Goal: Transaction & Acquisition: Book appointment/travel/reservation

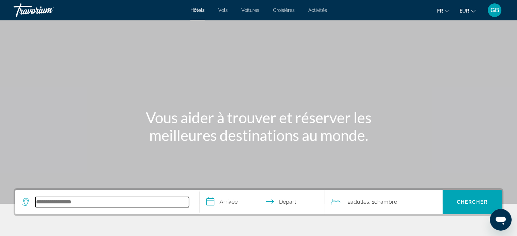
click at [96, 201] on input "Search hotel destination" at bounding box center [112, 202] width 154 height 10
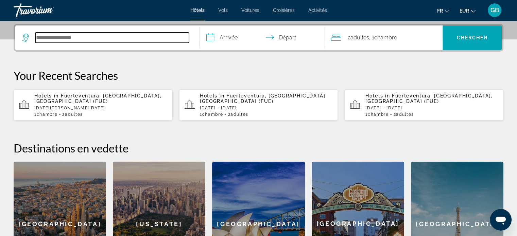
scroll to position [166, 0]
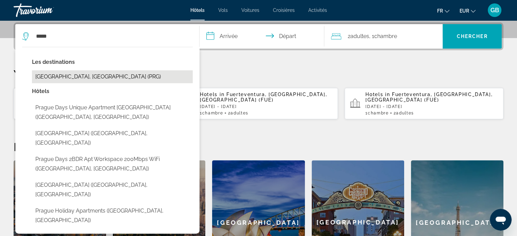
click at [78, 75] on button "[GEOGRAPHIC_DATA], [GEOGRAPHIC_DATA] (PRG)" at bounding box center [112, 76] width 161 height 13
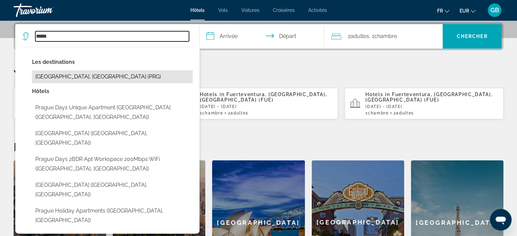
type input "**********"
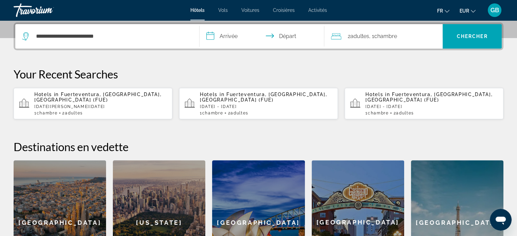
click at [234, 35] on input "**********" at bounding box center [264, 37] width 128 height 27
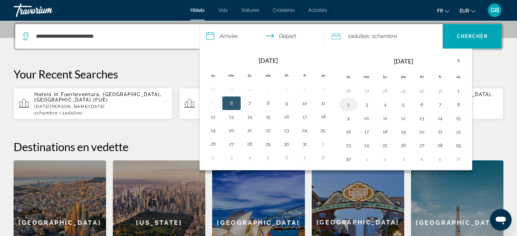
click at [346, 102] on button "2" at bounding box center [348, 105] width 11 height 10
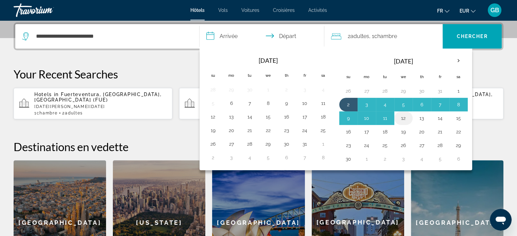
click at [404, 117] on button "12" at bounding box center [403, 119] width 11 height 10
type input "**********"
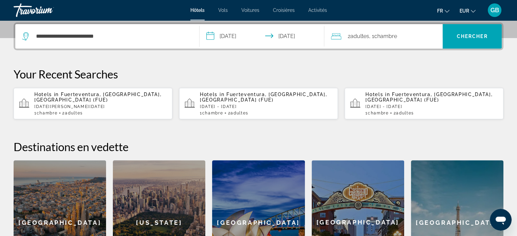
click at [389, 33] on span "Chambre" at bounding box center [385, 36] width 23 height 6
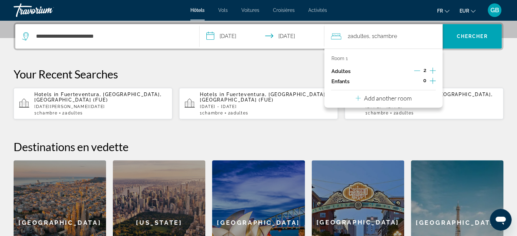
click at [417, 69] on icon "Decrement adults" at bounding box center [417, 71] width 6 height 6
click at [481, 34] on span "Chercher" at bounding box center [472, 36] width 31 height 5
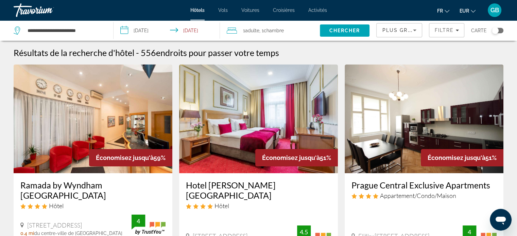
click at [403, 30] on span "Plus grandes économies" at bounding box center [422, 30] width 81 height 5
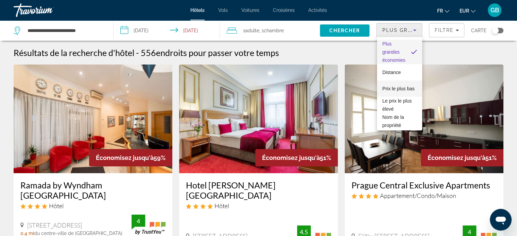
click at [393, 86] on span "Prix le plus bas" at bounding box center [399, 88] width 32 height 5
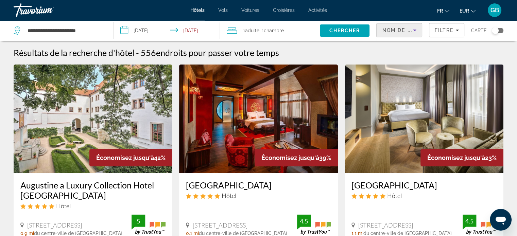
click at [411, 28] on icon "Sort by" at bounding box center [415, 30] width 8 height 8
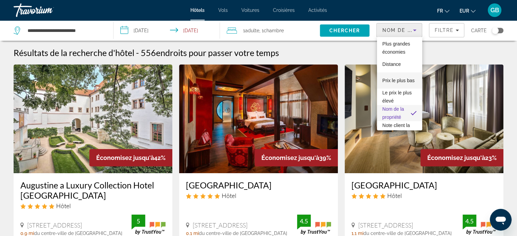
drag, startPoint x: 392, startPoint y: 91, endPoint x: 384, endPoint y: 79, distance: 15.0
click at [384, 79] on div "Plus grandes économies Distance Prix le plus bas Le prix le plus élevé Nom de l…" at bounding box center [399, 84] width 45 height 94
click at [385, 79] on span "Prix le plus bas" at bounding box center [399, 80] width 32 height 5
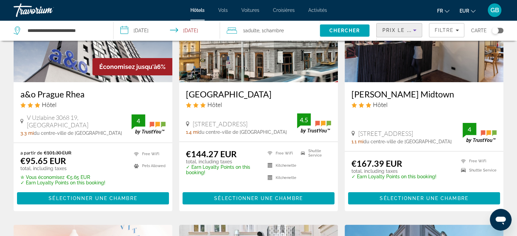
scroll to position [97, 0]
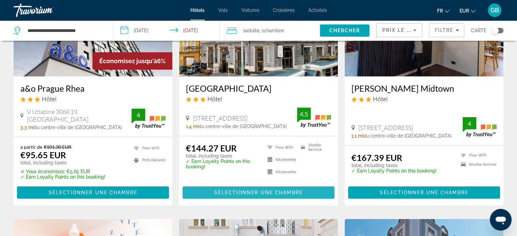
click at [262, 189] on span "Main content" at bounding box center [259, 193] width 152 height 16
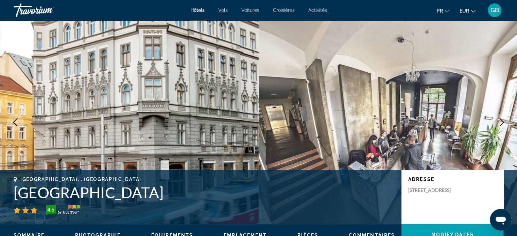
click at [262, 189] on h1 "[GEOGRAPHIC_DATA]" at bounding box center [204, 193] width 381 height 18
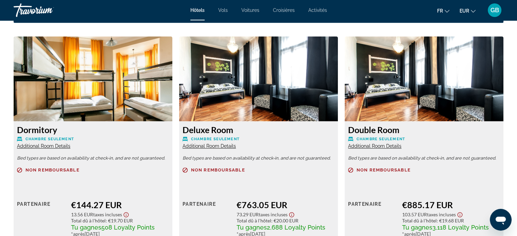
scroll to position [925, 0]
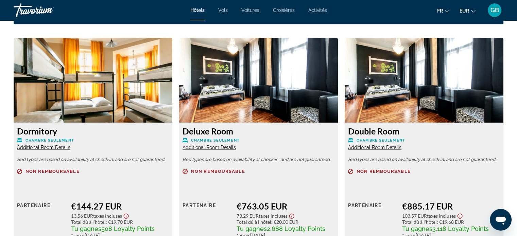
click at [56, 145] on span "Additional Room Details" at bounding box center [43, 147] width 53 height 5
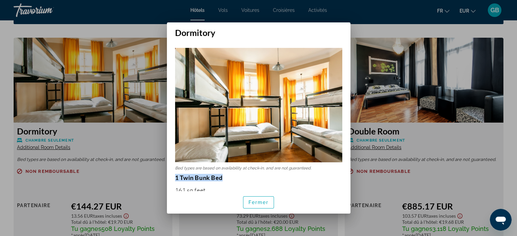
drag, startPoint x: 226, startPoint y: 174, endPoint x: 171, endPoint y: 175, distance: 55.1
click at [171, 175] on div "Bed types are based on availability at check-in, and are not guaranteed. 1 Twin…" at bounding box center [259, 115] width 184 height 154
click at [184, 174] on strong "1 Twin Bunk Bed" at bounding box center [199, 177] width 48 height 7
drag, startPoint x: 224, startPoint y: 174, endPoint x: 174, endPoint y: 174, distance: 50.0
click at [174, 174] on div "Bed types are based on availability at check-in, and are not guaranteed. 1 Twin…" at bounding box center [259, 115] width 184 height 154
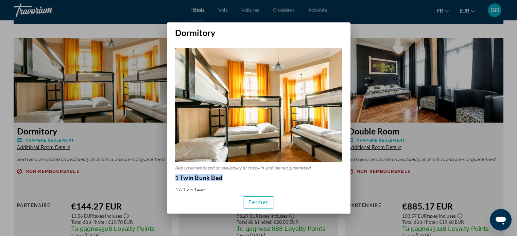
copy strong "1 Twin Bunk Bed"
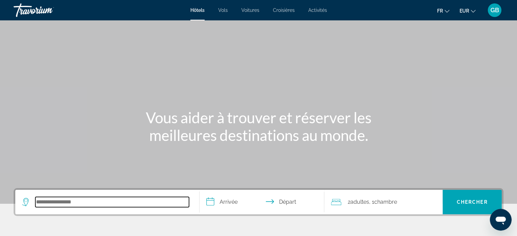
click at [73, 201] on input "Search hotel destination" at bounding box center [112, 202] width 154 height 10
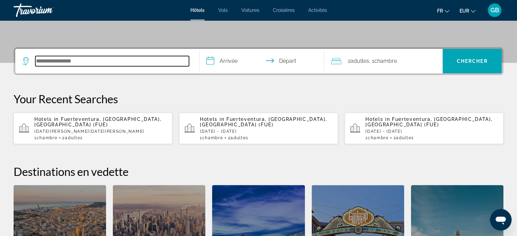
scroll to position [166, 0]
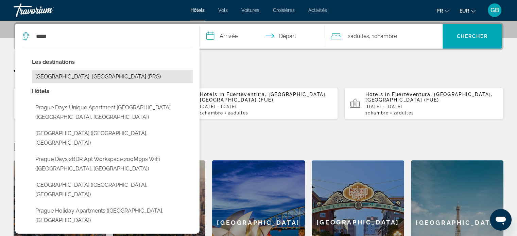
click at [91, 78] on button "[GEOGRAPHIC_DATA], [GEOGRAPHIC_DATA] (PRG)" at bounding box center [112, 76] width 161 height 13
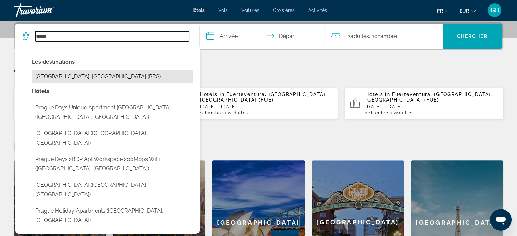
type input "**********"
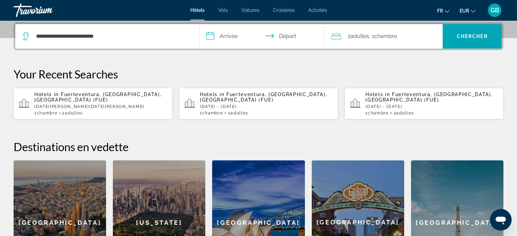
click at [234, 36] on input "**********" at bounding box center [264, 37] width 128 height 27
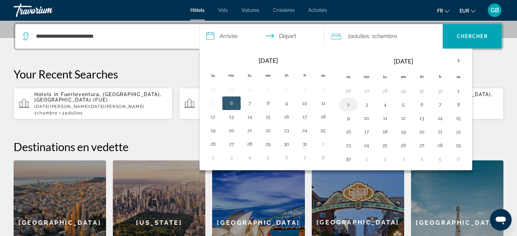
click at [349, 102] on button "2" at bounding box center [348, 105] width 11 height 10
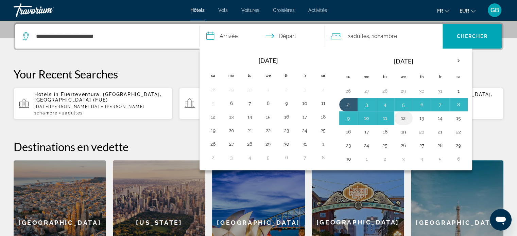
click at [403, 119] on button "12" at bounding box center [403, 119] width 11 height 10
type input "**********"
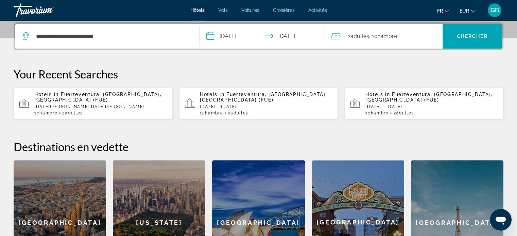
click at [369, 33] on span "Adultes" at bounding box center [359, 36] width 19 height 6
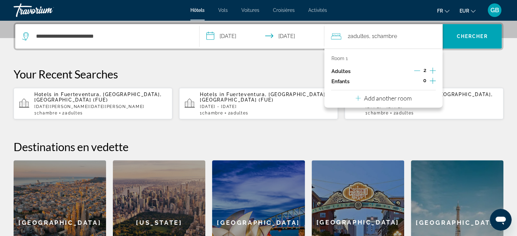
click at [340, 71] on p "Adultes" at bounding box center [340, 72] width 19 height 6
click at [418, 70] on icon "Decrement adults" at bounding box center [417, 71] width 6 height 6
click at [471, 34] on span "Chercher" at bounding box center [472, 36] width 31 height 5
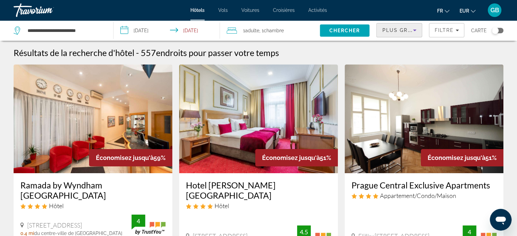
click at [417, 28] on icon "Sort by" at bounding box center [415, 30] width 8 height 8
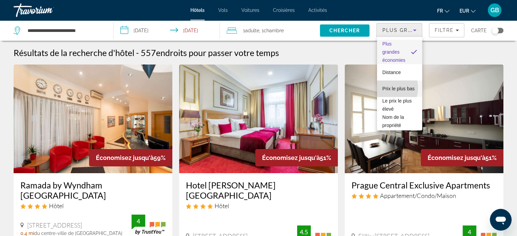
click at [385, 88] on span "Prix le plus bas" at bounding box center [399, 89] width 32 height 8
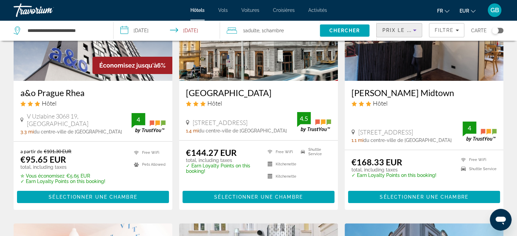
scroll to position [95, 0]
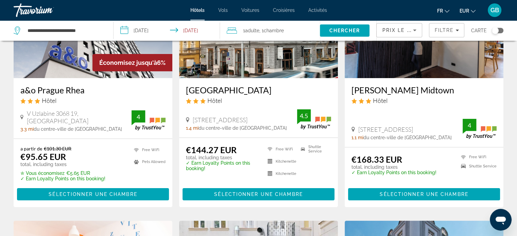
click at [255, 158] on p "total, including taxes" at bounding box center [222, 157] width 73 height 5
click at [214, 86] on h3 "[GEOGRAPHIC_DATA]" at bounding box center [258, 90] width 145 height 10
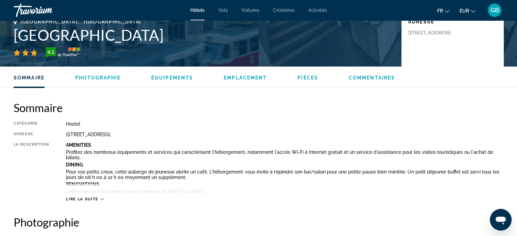
scroll to position [218, 0]
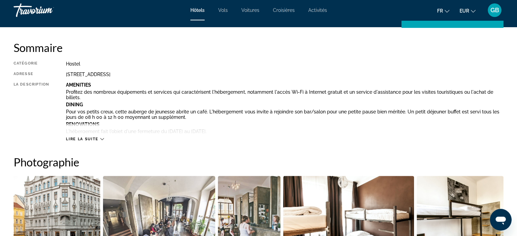
click at [81, 137] on span "Lire la suite" at bounding box center [82, 139] width 32 height 4
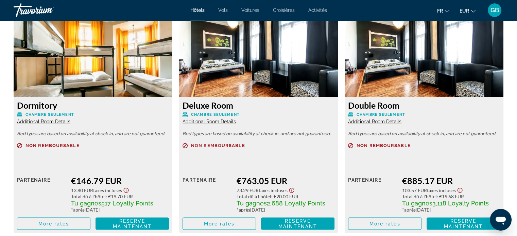
scroll to position [1142, 0]
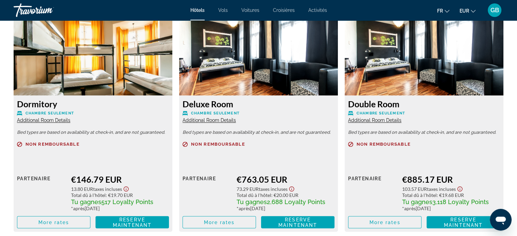
click at [47, 121] on span "Additional Room Details" at bounding box center [43, 120] width 53 height 5
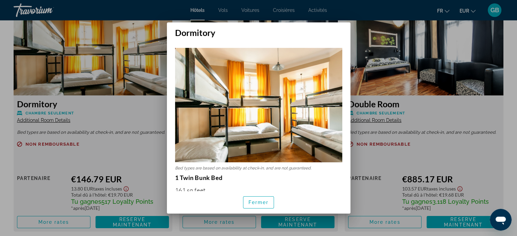
click at [457, 137] on div at bounding box center [258, 118] width 517 height 236
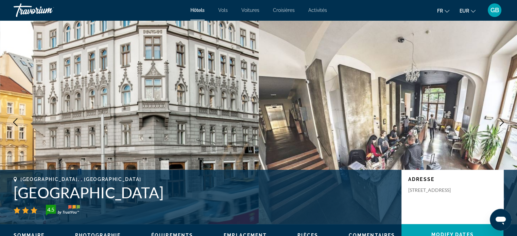
scroll to position [1142, 0]
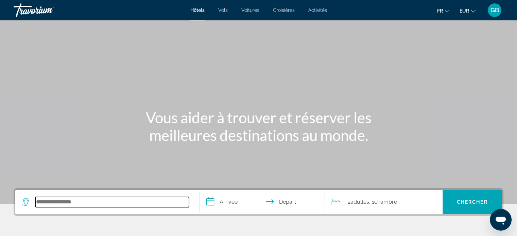
click at [65, 202] on input "Search hotel destination" at bounding box center [112, 202] width 154 height 10
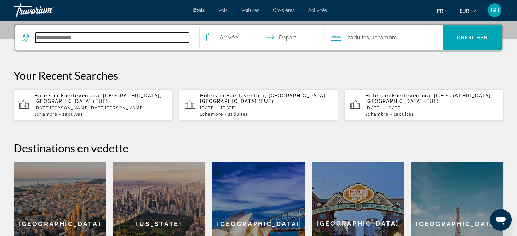
scroll to position [166, 0]
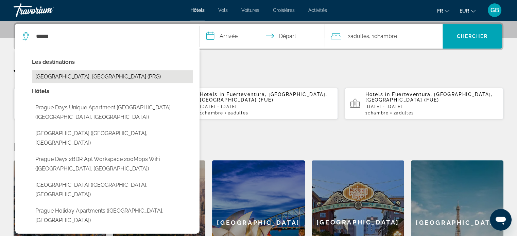
click at [69, 70] on button "[GEOGRAPHIC_DATA], [GEOGRAPHIC_DATA] (PRG)" at bounding box center [112, 76] width 161 height 13
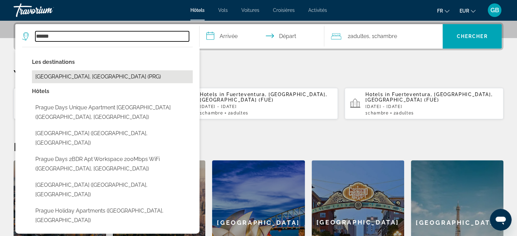
type input "**********"
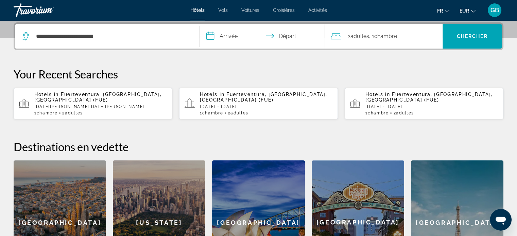
click at [228, 33] on input "**********" at bounding box center [264, 37] width 128 height 27
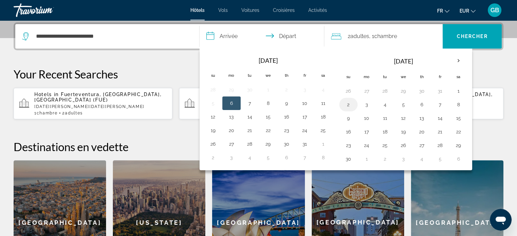
click at [345, 103] on button "2" at bounding box center [348, 105] width 11 height 10
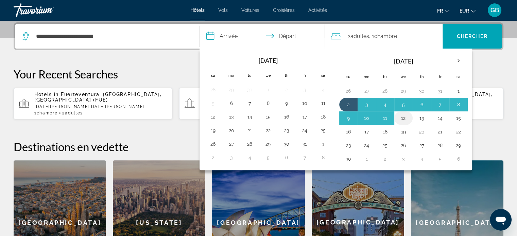
click at [403, 115] on button "12" at bounding box center [403, 119] width 11 height 10
type input "**********"
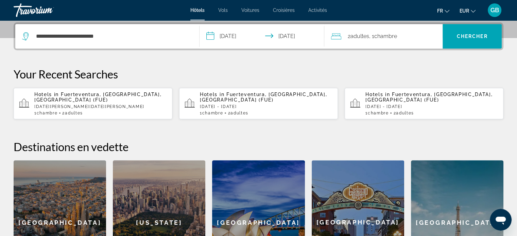
click at [393, 36] on span "Chambre" at bounding box center [385, 36] width 23 height 6
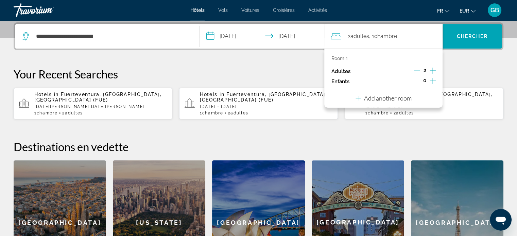
click at [418, 70] on icon "Decrement adults" at bounding box center [417, 71] width 6 height 6
click at [467, 36] on span "Chercher" at bounding box center [472, 36] width 31 height 5
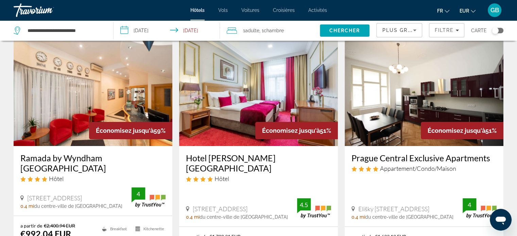
scroll to position [41, 0]
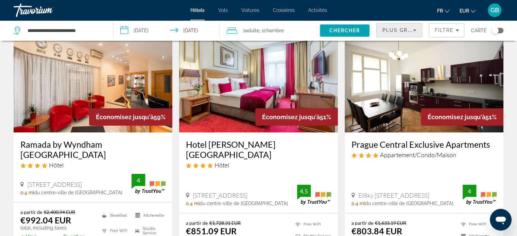
click at [413, 30] on icon "Sort by" at bounding box center [415, 30] width 8 height 8
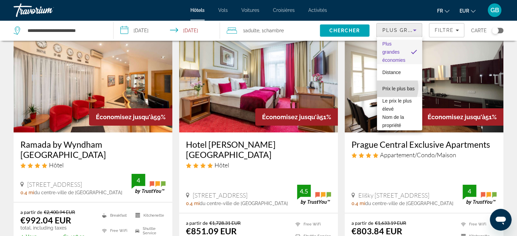
click at [387, 87] on span "Prix le plus bas" at bounding box center [399, 89] width 32 height 8
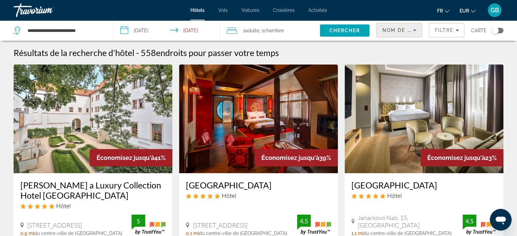
click at [416, 28] on icon "Sort by" at bounding box center [415, 30] width 8 height 8
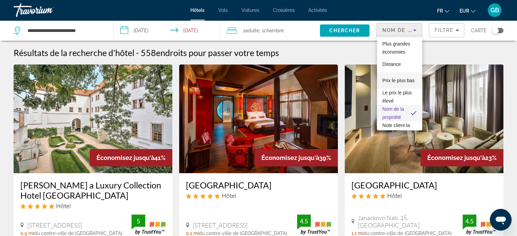
click at [387, 78] on span "Prix le plus bas" at bounding box center [399, 80] width 32 height 5
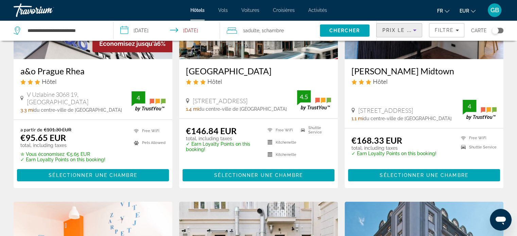
scroll to position [107, 0]
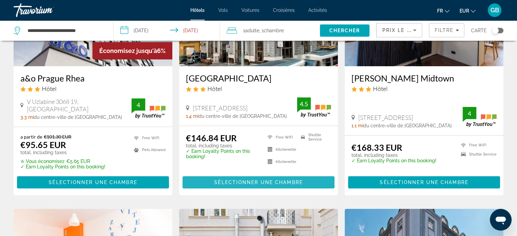
click at [253, 182] on span "Sélectionner une chambre" at bounding box center [258, 182] width 88 height 5
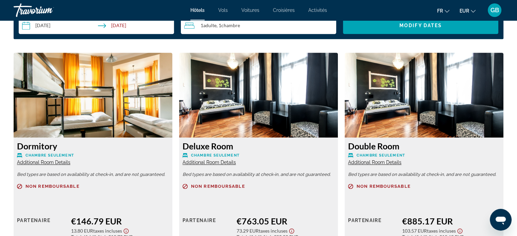
scroll to position [911, 0]
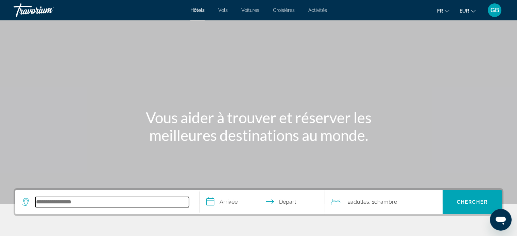
click at [67, 198] on input "Search hotel destination" at bounding box center [112, 202] width 154 height 10
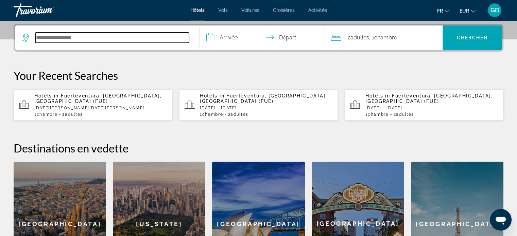
scroll to position [166, 0]
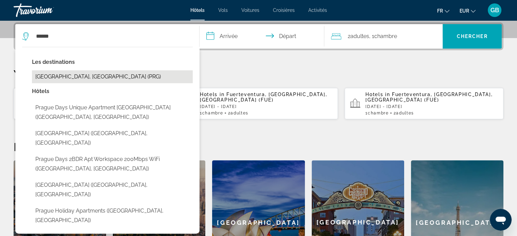
click at [87, 74] on button "[GEOGRAPHIC_DATA], [GEOGRAPHIC_DATA] (PRG)" at bounding box center [112, 76] width 161 height 13
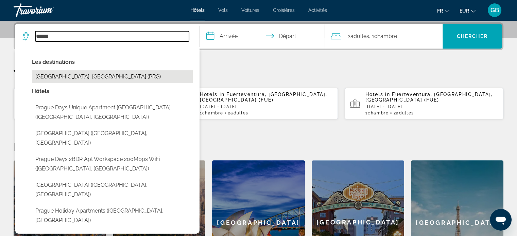
type input "**********"
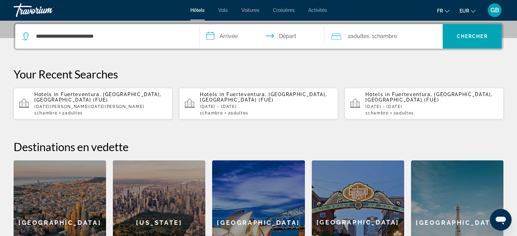
click at [235, 35] on input "**********" at bounding box center [264, 37] width 128 height 27
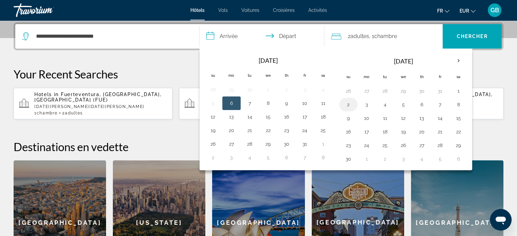
click at [348, 103] on button "2" at bounding box center [348, 105] width 11 height 10
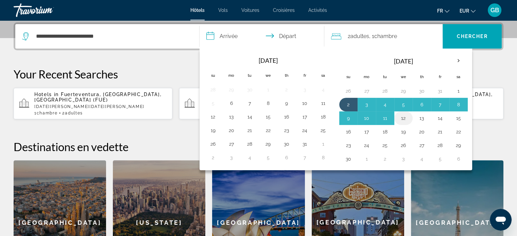
click at [402, 116] on button "12" at bounding box center [403, 119] width 11 height 10
type input "**********"
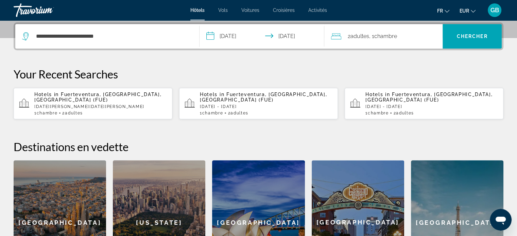
click at [371, 35] on span ", 1 Chambre pièces" at bounding box center [383, 37] width 28 height 10
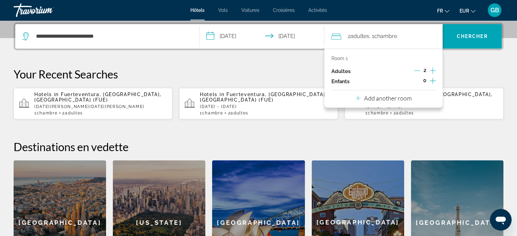
click at [416, 69] on icon "Decrement adults" at bounding box center [417, 71] width 6 height 6
click at [474, 34] on span "Chercher" at bounding box center [472, 36] width 31 height 5
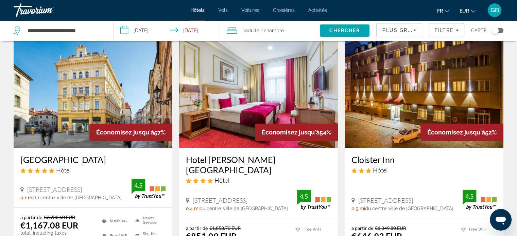
scroll to position [27, 0]
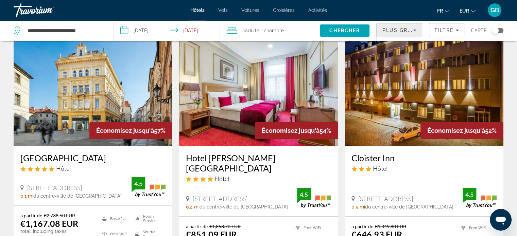
click at [414, 29] on icon "Sort by" at bounding box center [415, 30] width 8 height 8
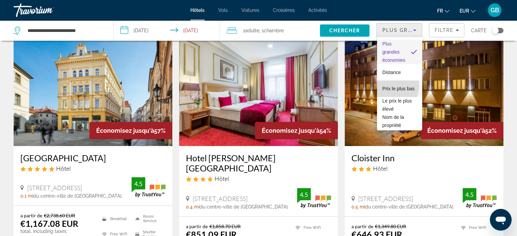
click at [386, 86] on span "Prix le plus bas" at bounding box center [399, 88] width 32 height 5
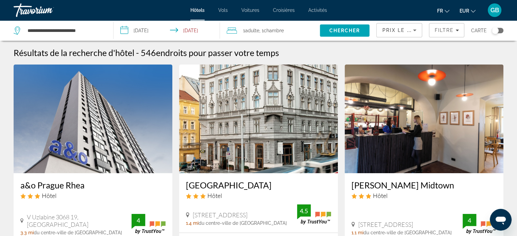
click at [502, 31] on div "Toggle map" at bounding box center [498, 30] width 12 height 5
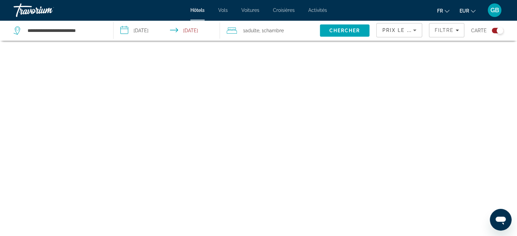
scroll to position [41, 0]
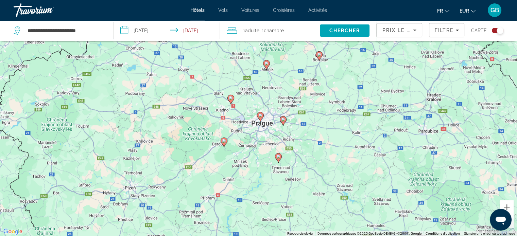
click at [282, 118] on image "Main content" at bounding box center [283, 120] width 4 height 4
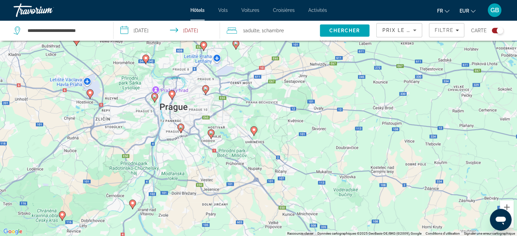
click at [254, 131] on image "Main content" at bounding box center [254, 130] width 4 height 4
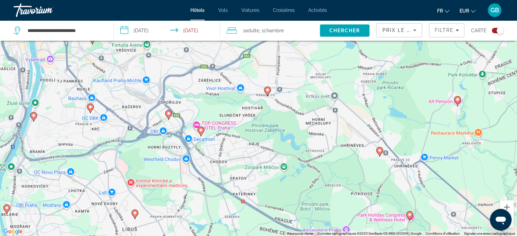
drag, startPoint x: 171, startPoint y: 142, endPoint x: 324, endPoint y: 167, distance: 154.3
click at [324, 167] on div "Pour naviguer, appuyez sur les touches fléchées. Pour activer le glissement ave…" at bounding box center [258, 118] width 517 height 236
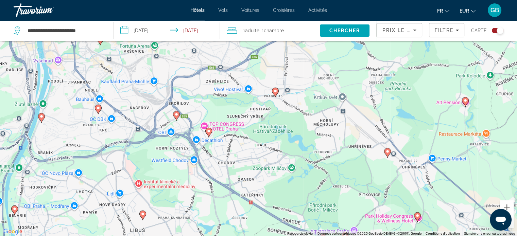
click at [208, 131] on image "Main content" at bounding box center [209, 131] width 4 height 4
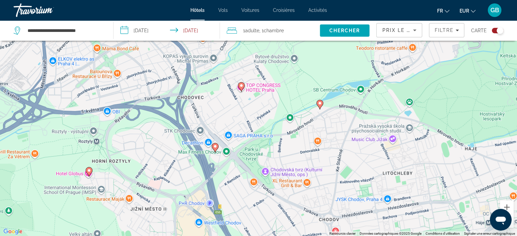
click at [258, 116] on div "Pour naviguer, appuyez sur les touches fléchées. Pour activer le glissement ave…" at bounding box center [258, 118] width 517 height 236
click at [242, 88] on icon "Main content" at bounding box center [241, 86] width 6 height 9
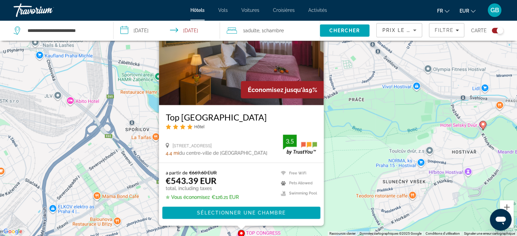
click at [90, 141] on div "Pour activer le glissement avec le clavier, appuyez sur Alt+Entrée. Une fois ce…" at bounding box center [258, 118] width 517 height 236
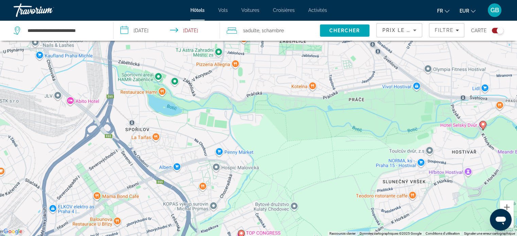
click at [493, 30] on div "Toggle map" at bounding box center [498, 30] width 12 height 5
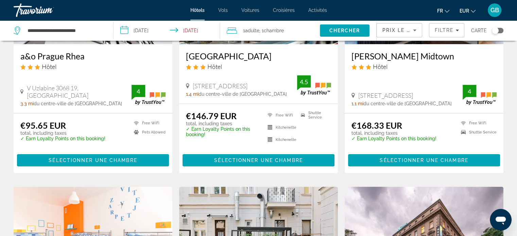
scroll to position [116, 0]
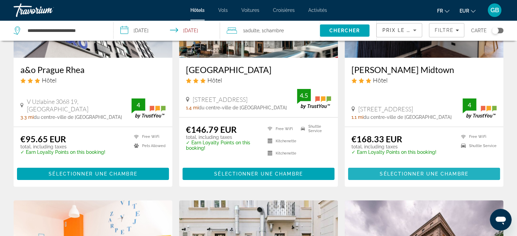
click at [428, 174] on span "Sélectionner une chambre" at bounding box center [424, 173] width 88 height 5
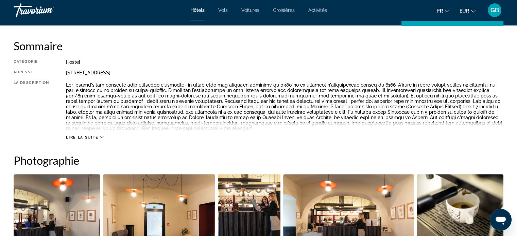
scroll to position [229, 0]
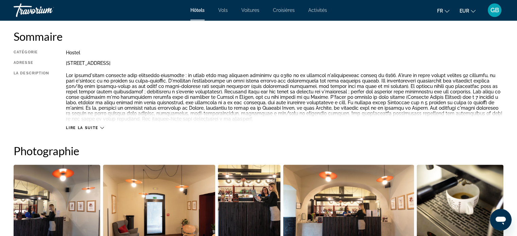
click at [91, 128] on span "Lire la suite" at bounding box center [82, 128] width 32 height 4
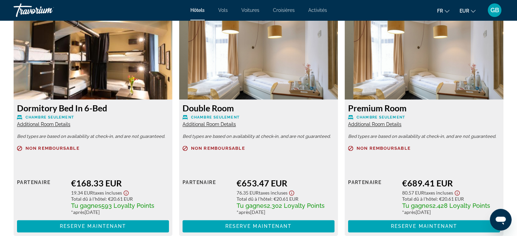
scroll to position [950, 0]
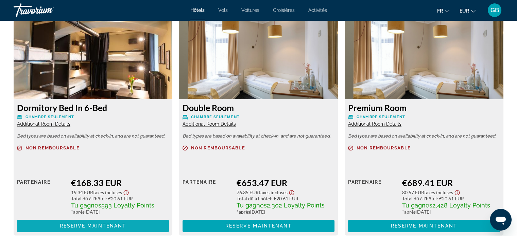
click at [87, 223] on span "Main content" at bounding box center [93, 226] width 152 height 16
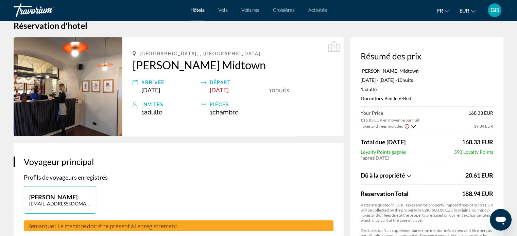
scroll to position [27, 0]
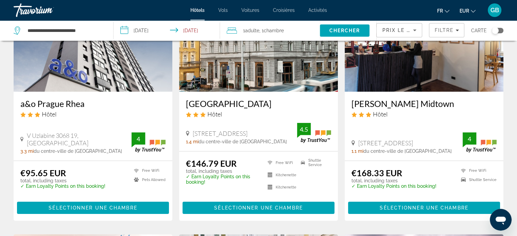
scroll to position [95, 0]
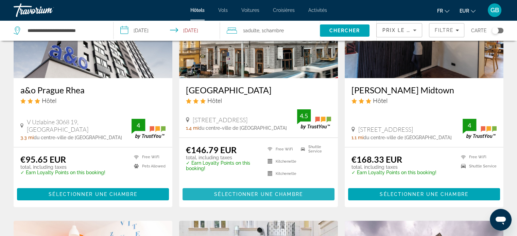
click at [271, 193] on span "Sélectionner une chambre" at bounding box center [258, 194] width 88 height 5
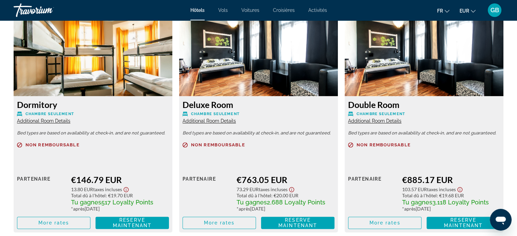
scroll to position [952, 0]
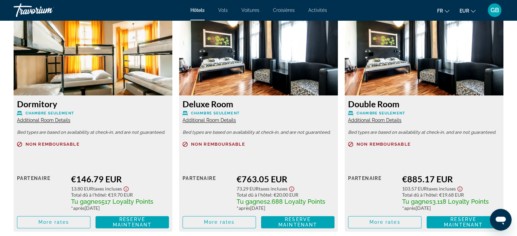
click at [35, 122] on span "Additional Room Details" at bounding box center [43, 120] width 53 height 5
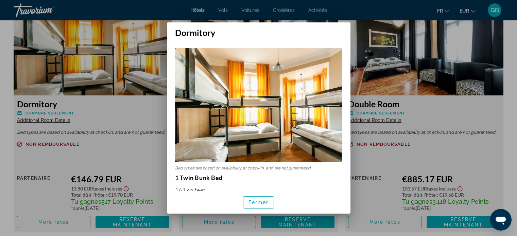
scroll to position [0, 0]
click at [255, 200] on span "Fermer" at bounding box center [259, 202] width 20 height 5
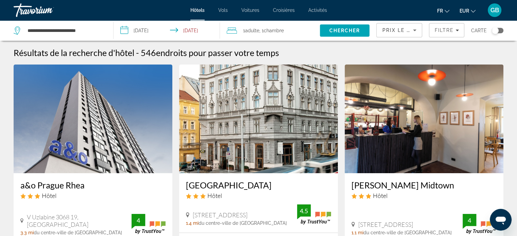
click at [86, 104] on img "Main content" at bounding box center [93, 119] width 159 height 109
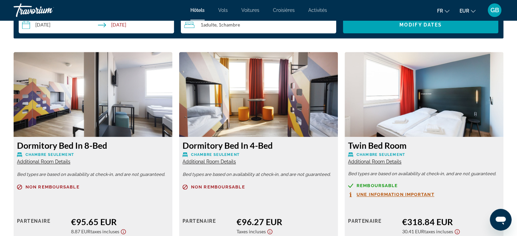
scroll to position [911, 0]
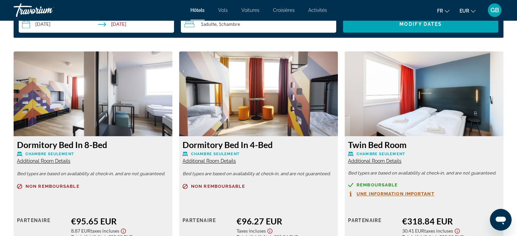
click at [225, 159] on span "Additional Room Details" at bounding box center [209, 160] width 53 height 5
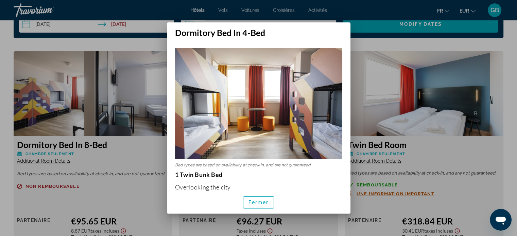
scroll to position [0, 0]
click at [225, 163] on p "Bed types are based on availability at check-in, and are not guaranteed." at bounding box center [258, 165] width 167 height 5
click at [262, 196] on span "button" at bounding box center [258, 202] width 31 height 16
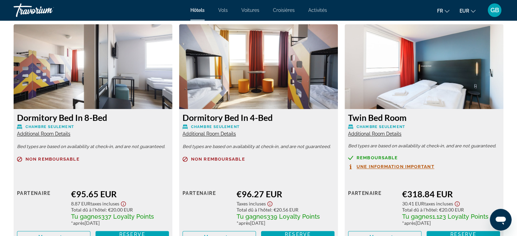
scroll to position [952, 0]
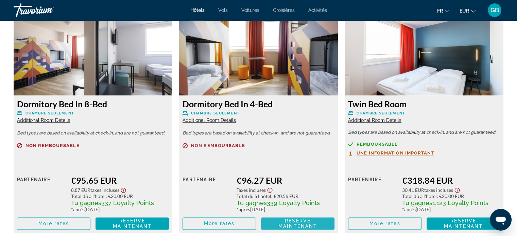
click at [295, 222] on span "Reserve maintenant" at bounding box center [297, 223] width 39 height 11
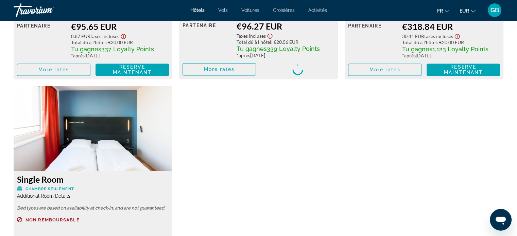
scroll to position [1115, 0]
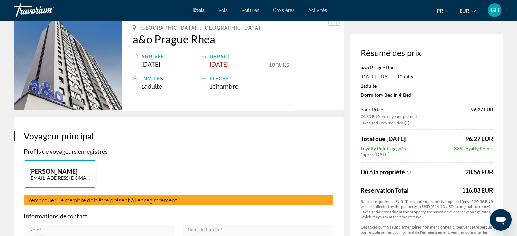
scroll to position [41, 0]
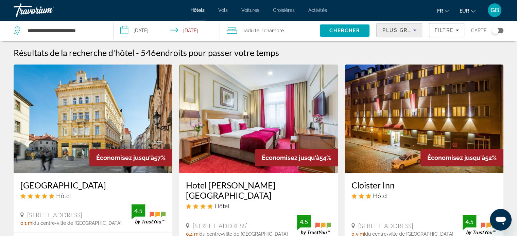
click at [415, 29] on icon "Sort by" at bounding box center [415, 30] width 8 height 8
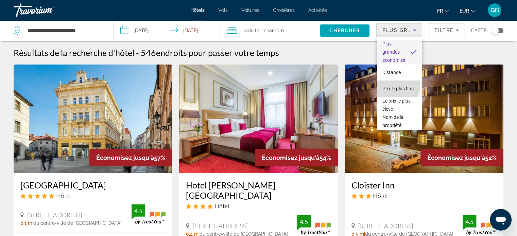
click at [396, 86] on span "Prix le plus bas" at bounding box center [398, 88] width 31 height 5
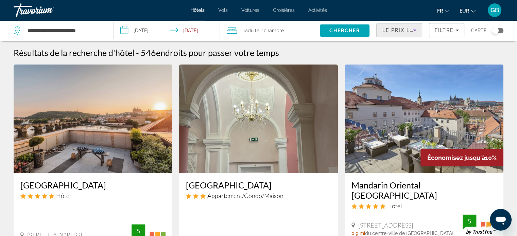
click at [416, 29] on icon "Sort by" at bounding box center [415, 30] width 8 height 8
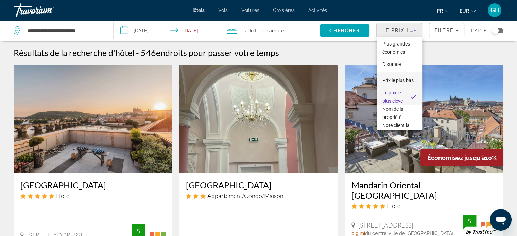
click at [386, 78] on span "Prix le plus bas" at bounding box center [398, 80] width 31 height 5
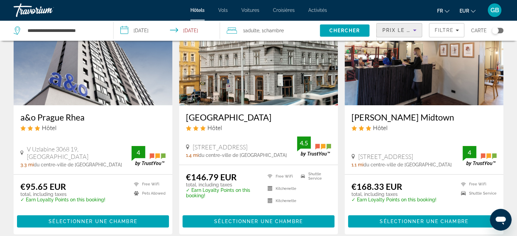
scroll to position [75, 0]
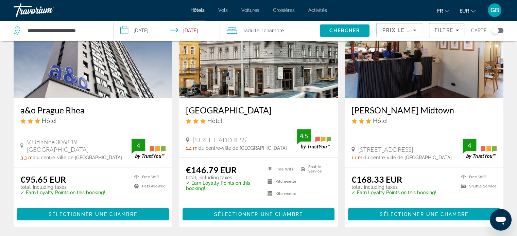
click at [255, 79] on img "Main content" at bounding box center [258, 43] width 159 height 109
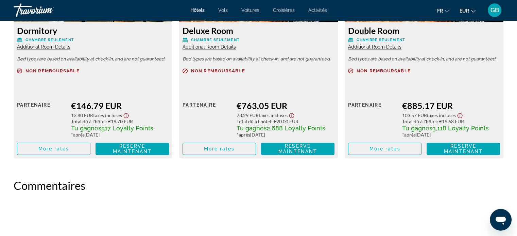
scroll to position [1027, 0]
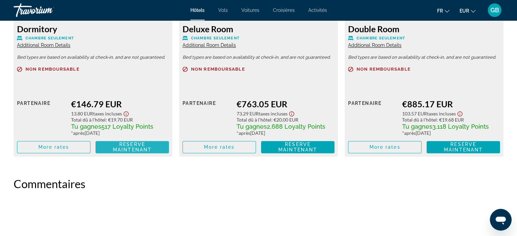
click at [135, 147] on span "Reserve maintenant" at bounding box center [132, 147] width 39 height 11
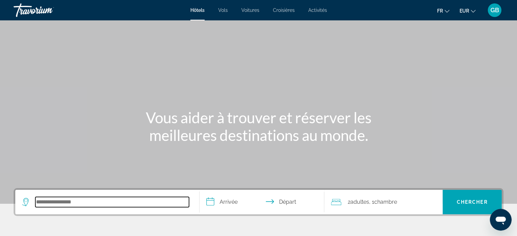
click at [91, 199] on input "Search hotel destination" at bounding box center [112, 202] width 154 height 10
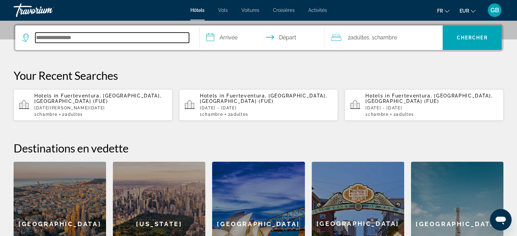
scroll to position [166, 0]
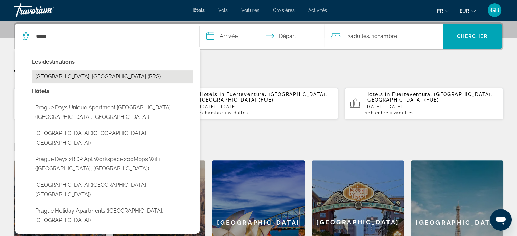
click at [61, 80] on button "[GEOGRAPHIC_DATA], [GEOGRAPHIC_DATA] (PRG)" at bounding box center [112, 76] width 161 height 13
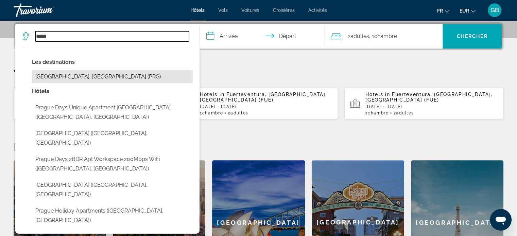
type input "**********"
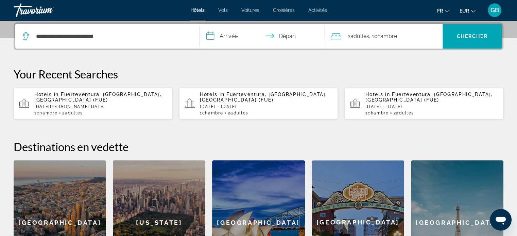
click at [227, 34] on input "**********" at bounding box center [264, 37] width 128 height 27
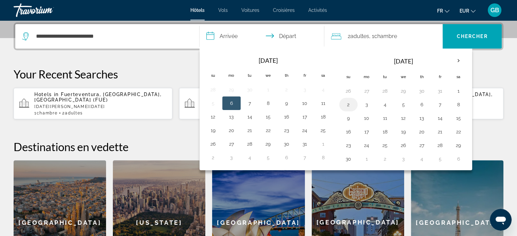
click at [347, 101] on button "2" at bounding box center [348, 105] width 11 height 10
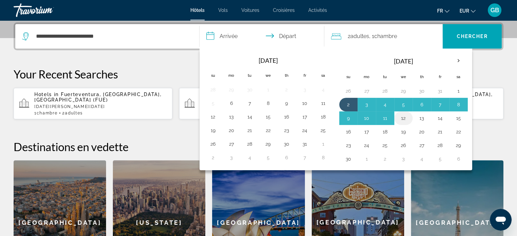
click at [405, 117] on button "12" at bounding box center [403, 119] width 11 height 10
type input "**********"
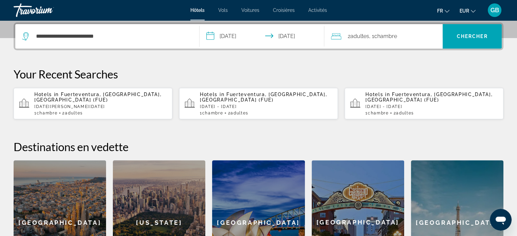
click at [397, 37] on span "Chambre" at bounding box center [385, 36] width 23 height 6
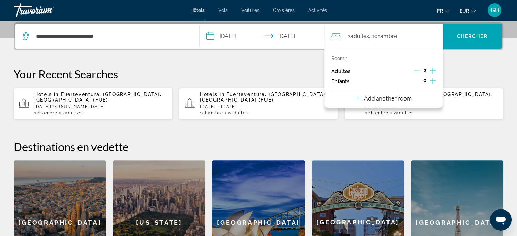
click at [420, 69] on div "2" at bounding box center [425, 71] width 22 height 10
click at [418, 70] on icon "Decrement adults" at bounding box center [417, 71] width 6 height 6
click at [480, 35] on span "Chercher" at bounding box center [472, 36] width 31 height 5
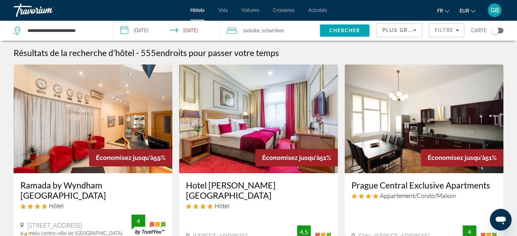
click at [415, 29] on icon "Sort by" at bounding box center [415, 30] width 8 height 8
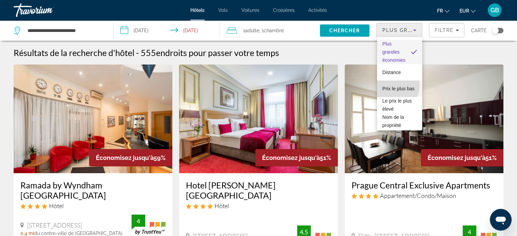
click at [392, 86] on span "Prix le plus bas" at bounding box center [399, 88] width 32 height 5
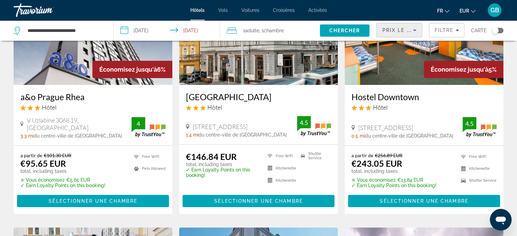
scroll to position [87, 0]
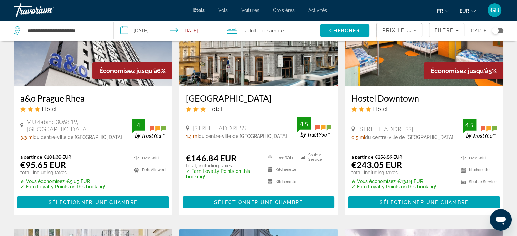
click at [93, 67] on div "Économisez jusqu'à 6%" at bounding box center [132, 70] width 80 height 17
click at [117, 201] on span "Sélectionner une chambre" at bounding box center [93, 202] width 88 height 5
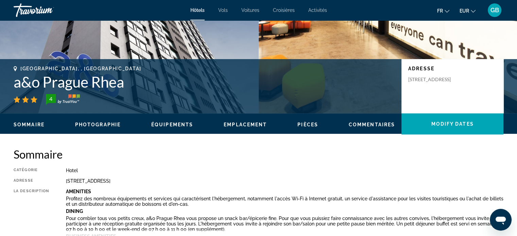
scroll to position [122, 0]
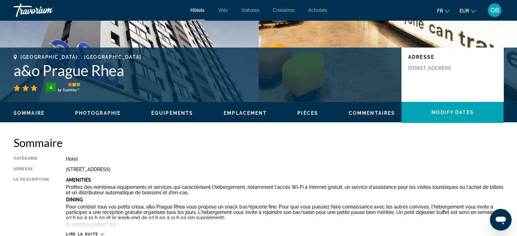
click at [252, 111] on span "Emplacement" at bounding box center [245, 113] width 43 height 5
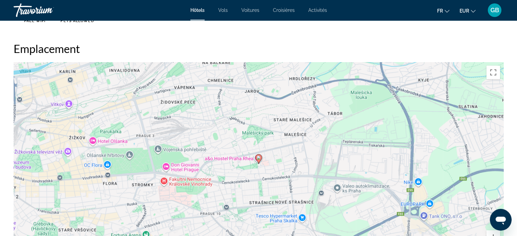
scroll to position [623, 0]
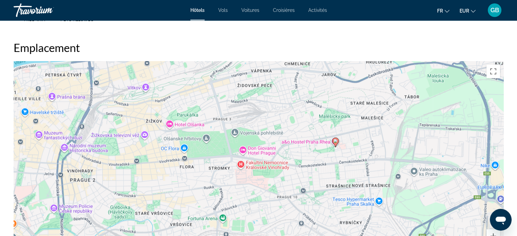
drag, startPoint x: 146, startPoint y: 202, endPoint x: 233, endPoint y: 185, distance: 88.0
click at [233, 185] on div "Pour activer le glissement avec le clavier, appuyez sur Alt+Entrée. Une fois ce…" at bounding box center [259, 163] width 490 height 204
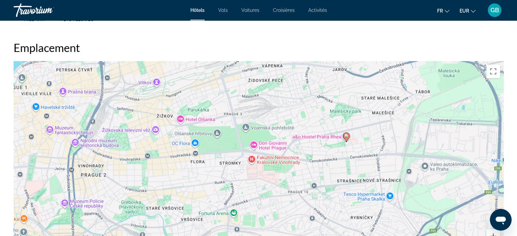
drag, startPoint x: 146, startPoint y: 204, endPoint x: 149, endPoint y: 199, distance: 6.1
click at [159, 198] on div "Pour activer le glissement avec le clavier, appuyez sur Alt+Entrée. Une fois ce…" at bounding box center [259, 163] width 490 height 204
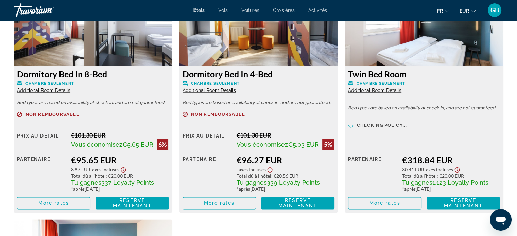
scroll to position [977, 0]
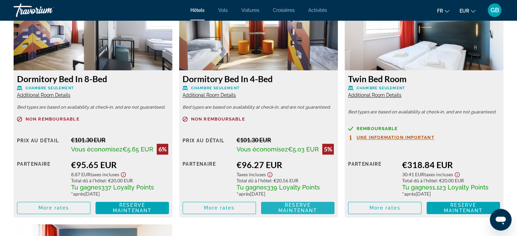
click at [294, 206] on span "Reserve maintenant" at bounding box center [297, 208] width 39 height 11
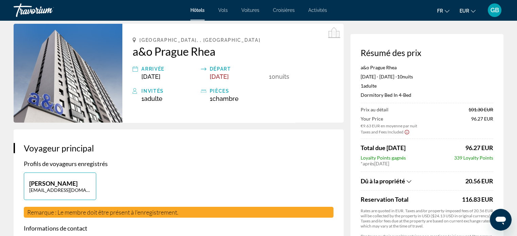
scroll to position [41, 0]
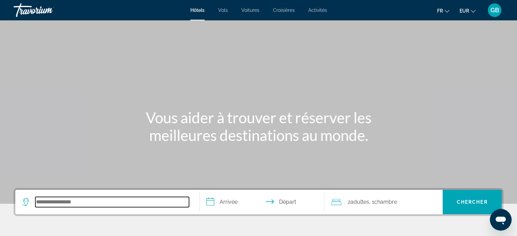
click at [115, 200] on input "Search hotel destination" at bounding box center [112, 202] width 154 height 10
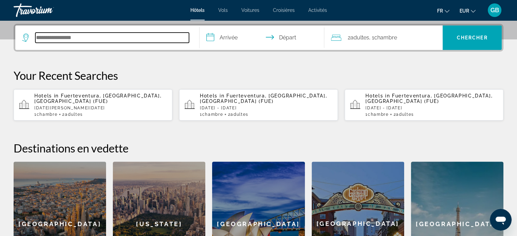
scroll to position [166, 0]
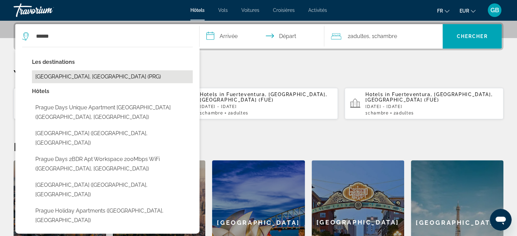
click at [70, 75] on button "[GEOGRAPHIC_DATA], [GEOGRAPHIC_DATA] (PRG)" at bounding box center [112, 76] width 161 height 13
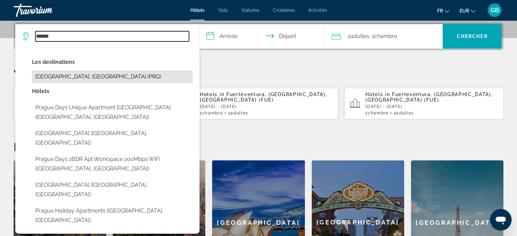
type input "**********"
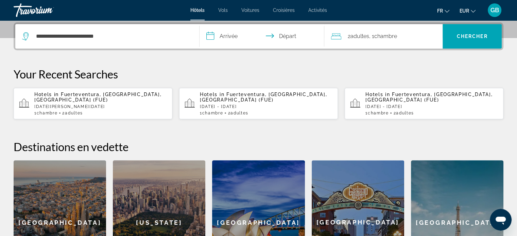
click at [230, 38] on input "**********" at bounding box center [264, 37] width 128 height 27
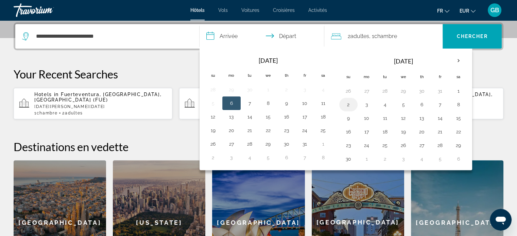
click at [347, 102] on button "2" at bounding box center [348, 105] width 11 height 10
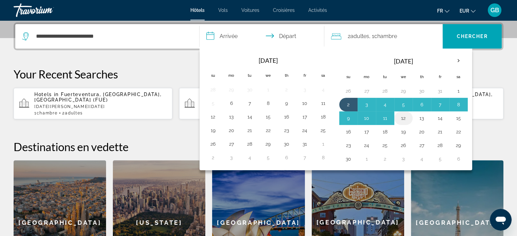
click at [403, 117] on button "12" at bounding box center [403, 119] width 11 height 10
type input "**********"
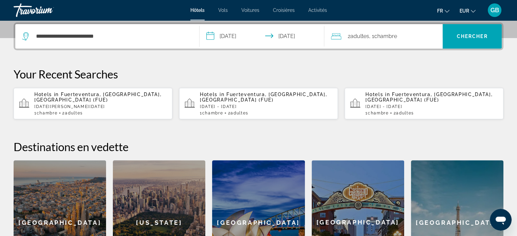
click at [388, 35] on span "Chambre" at bounding box center [385, 36] width 23 height 6
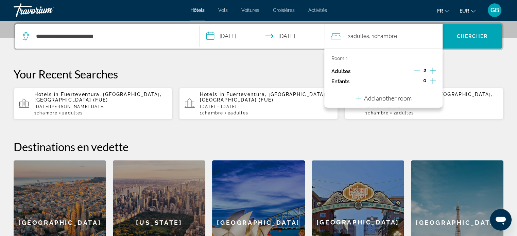
click at [417, 69] on icon "Decrement adults" at bounding box center [417, 71] width 6 height 6
click at [480, 36] on span "Chercher" at bounding box center [472, 36] width 31 height 5
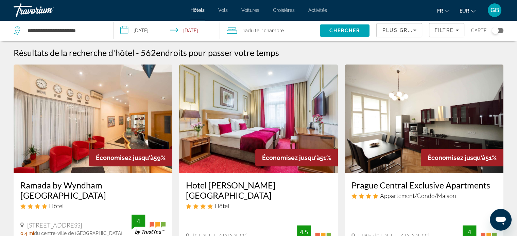
click at [412, 31] on icon "Sort by" at bounding box center [415, 30] width 8 height 8
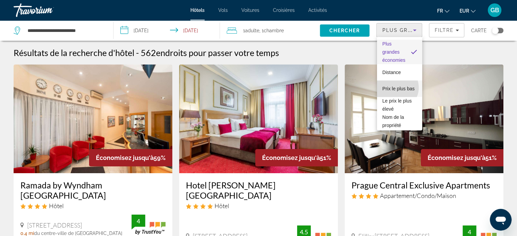
click at [395, 88] on span "Prix le plus bas" at bounding box center [399, 89] width 32 height 8
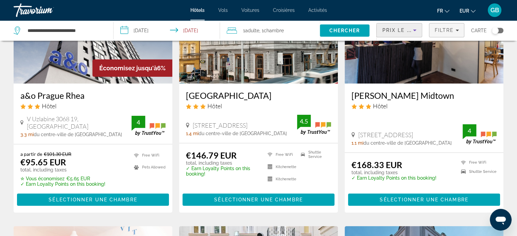
scroll to position [87, 0]
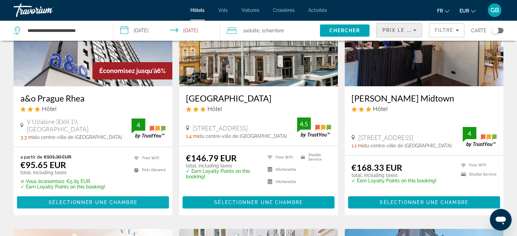
click at [115, 202] on span "Sélectionner une chambre" at bounding box center [93, 202] width 88 height 5
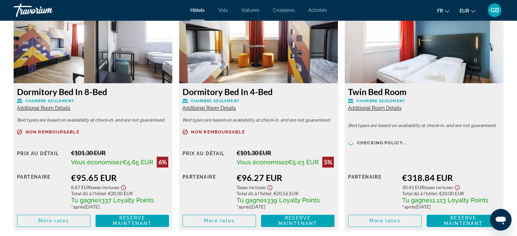
scroll to position [966, 0]
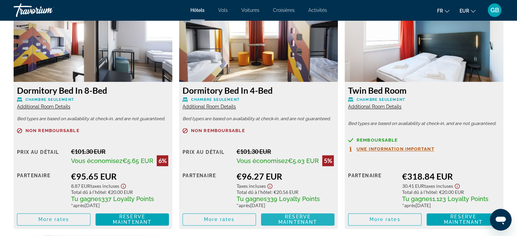
click at [304, 219] on span "Reserve maintenant" at bounding box center [297, 219] width 39 height 11
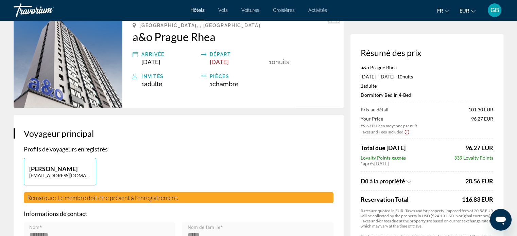
scroll to position [54, 0]
